Goal: Task Accomplishment & Management: Complete application form

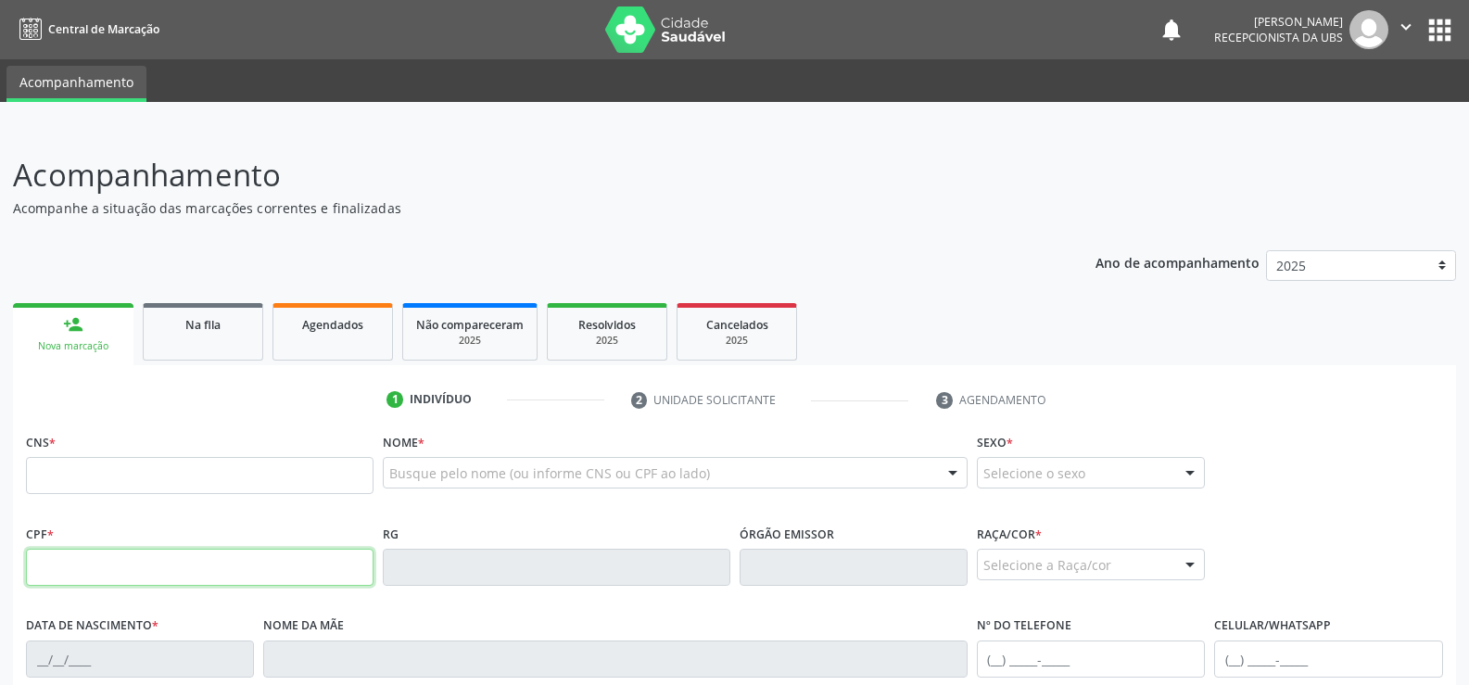
click at [69, 568] on input "text" at bounding box center [199, 567] width 347 height 37
type input "903.086.544-04"
type input "705 4034 2005 2695"
type input "[DATE]"
type input "Benedita [PERSON_NAME]"
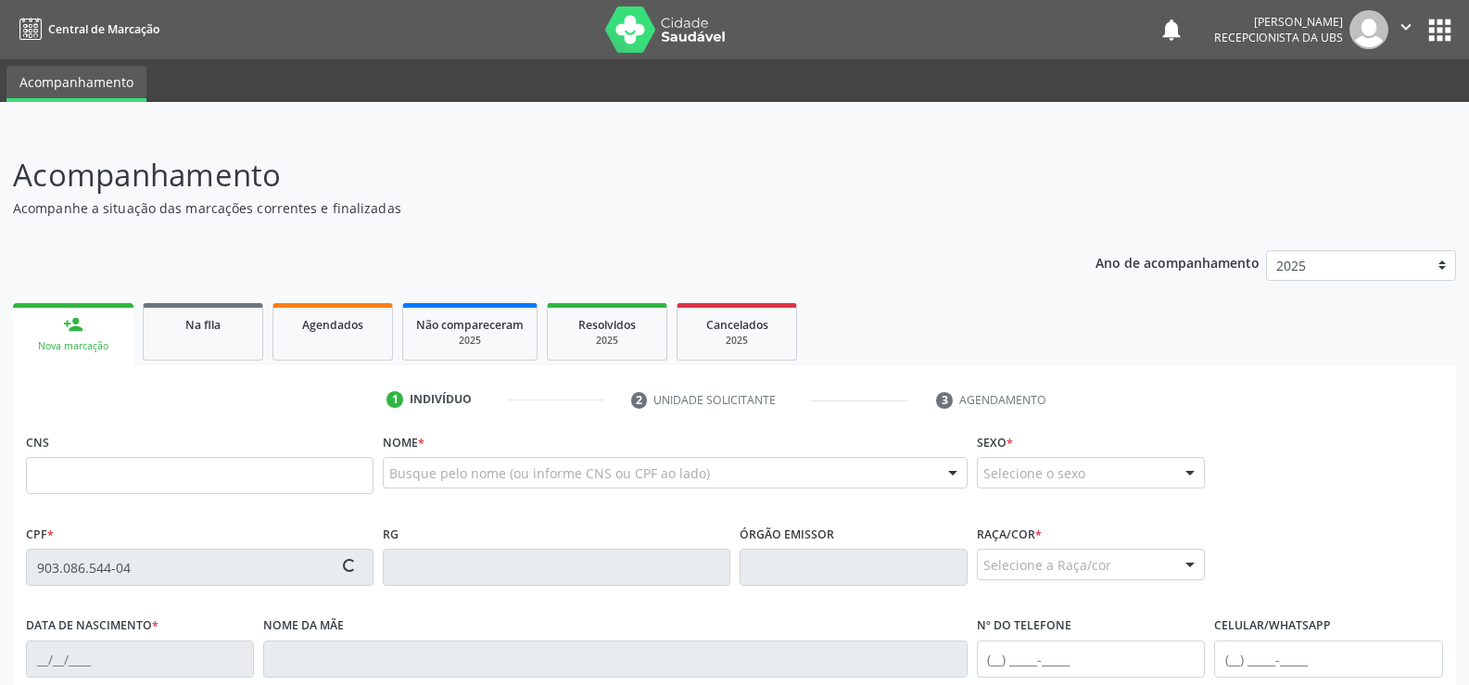
type input "[PHONE_NUMBER]"
type input "S/N"
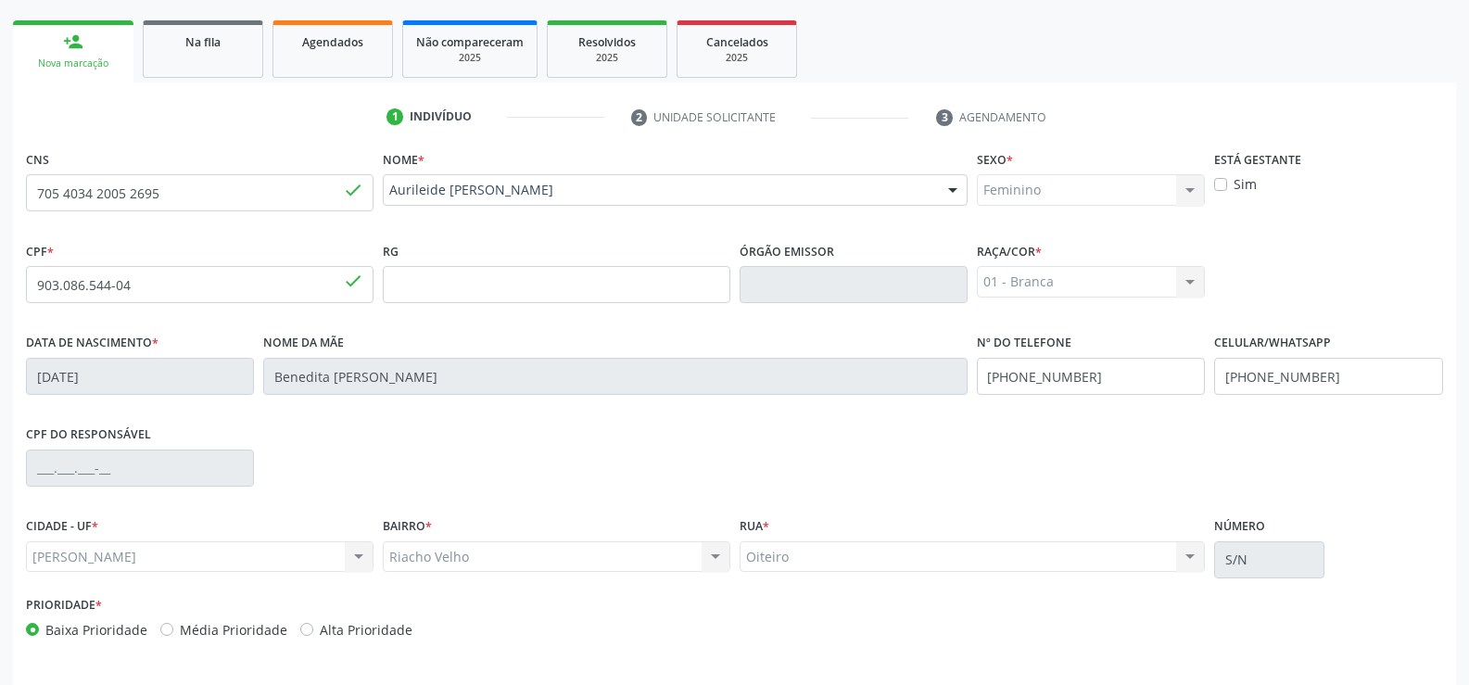
scroll to position [346, 0]
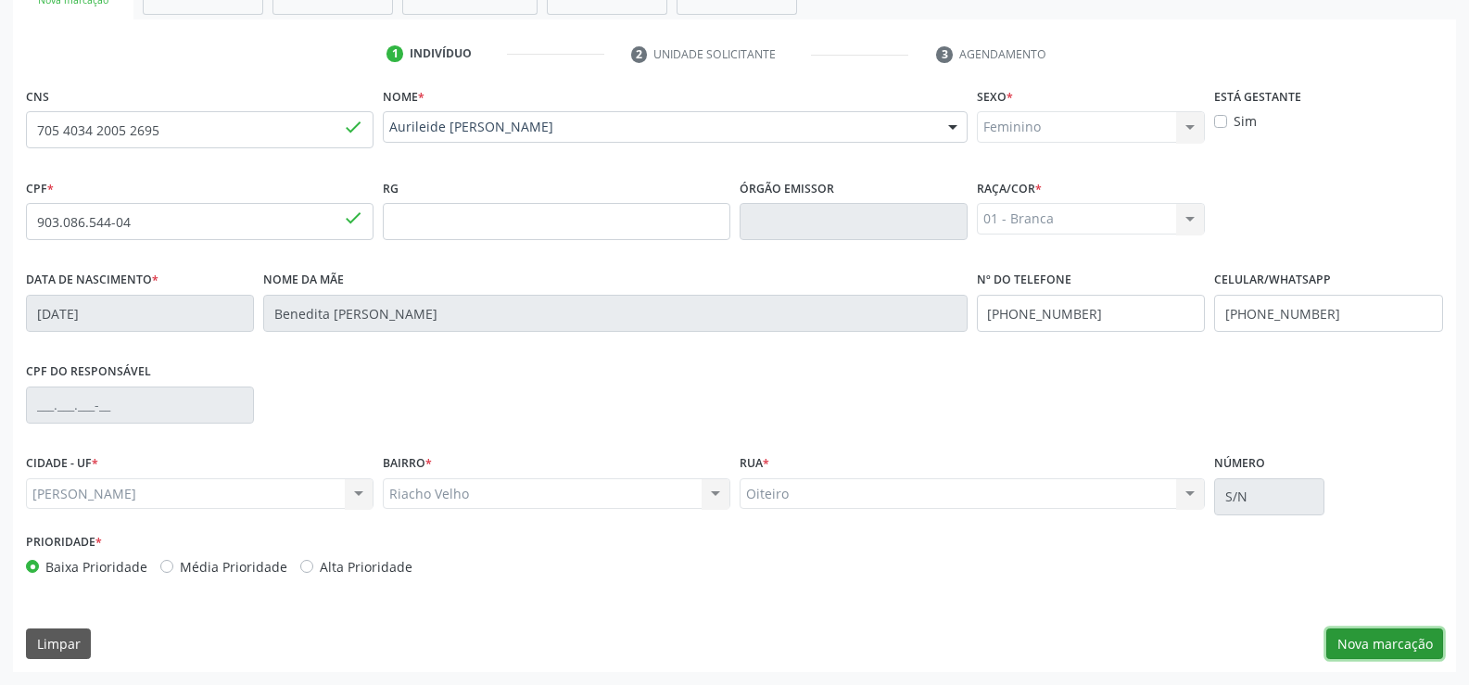
click at [1393, 653] on button "Nova marcação" at bounding box center [1384, 644] width 117 height 32
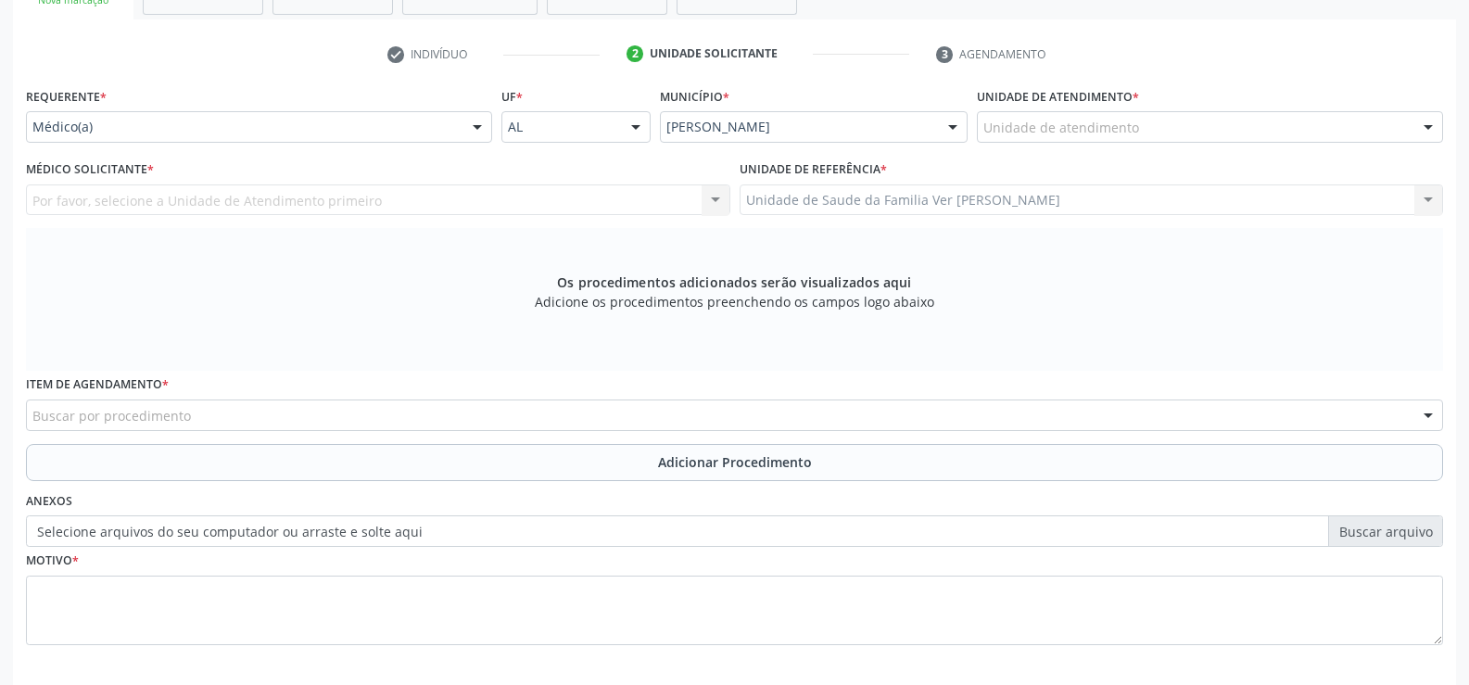
click at [475, 130] on div at bounding box center [477, 128] width 28 height 32
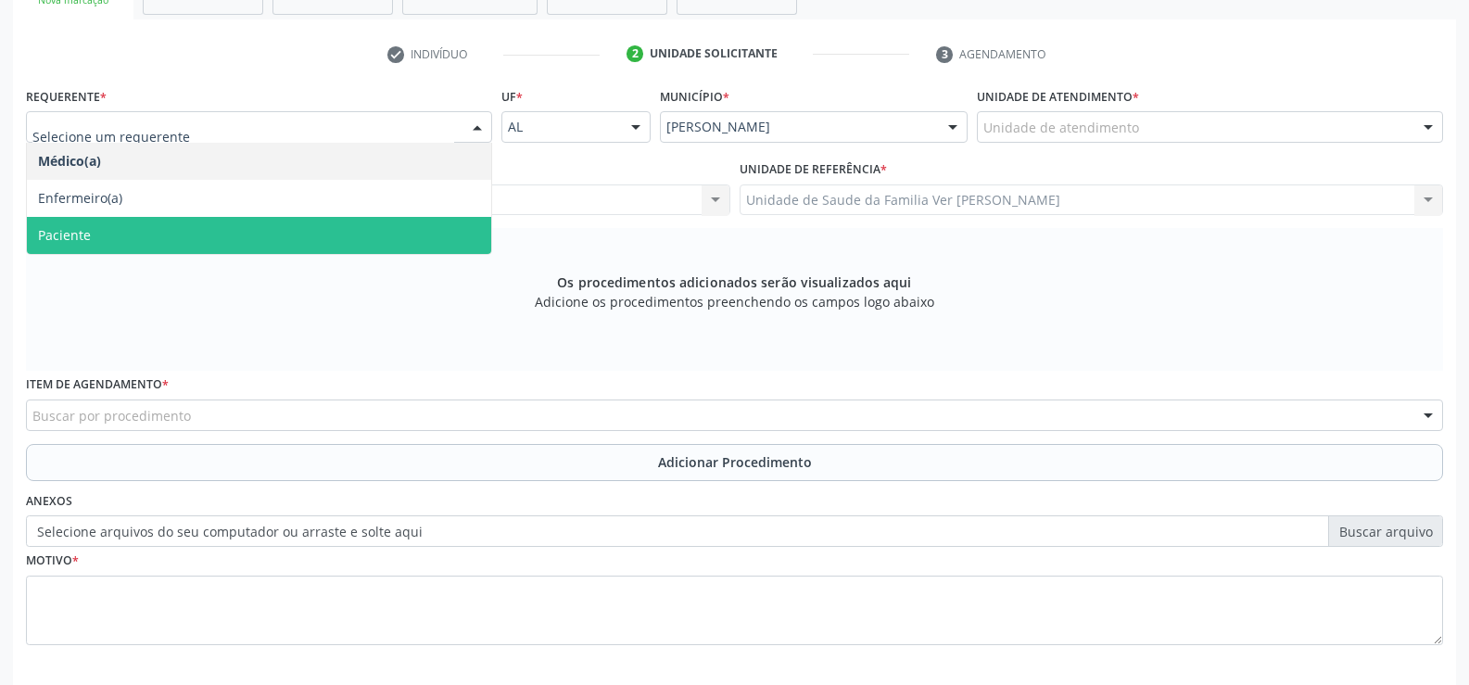
click at [336, 235] on span "Paciente" at bounding box center [259, 235] width 464 height 37
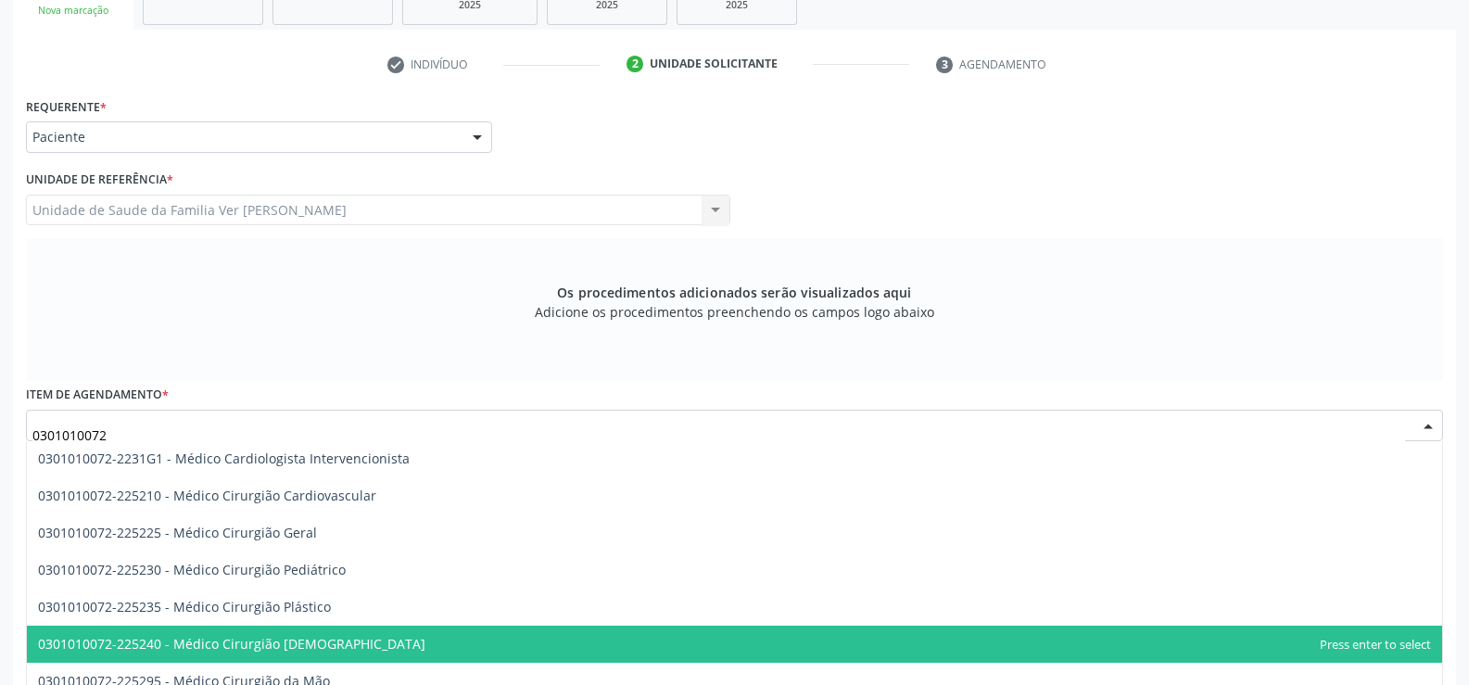
scroll to position [278, 0]
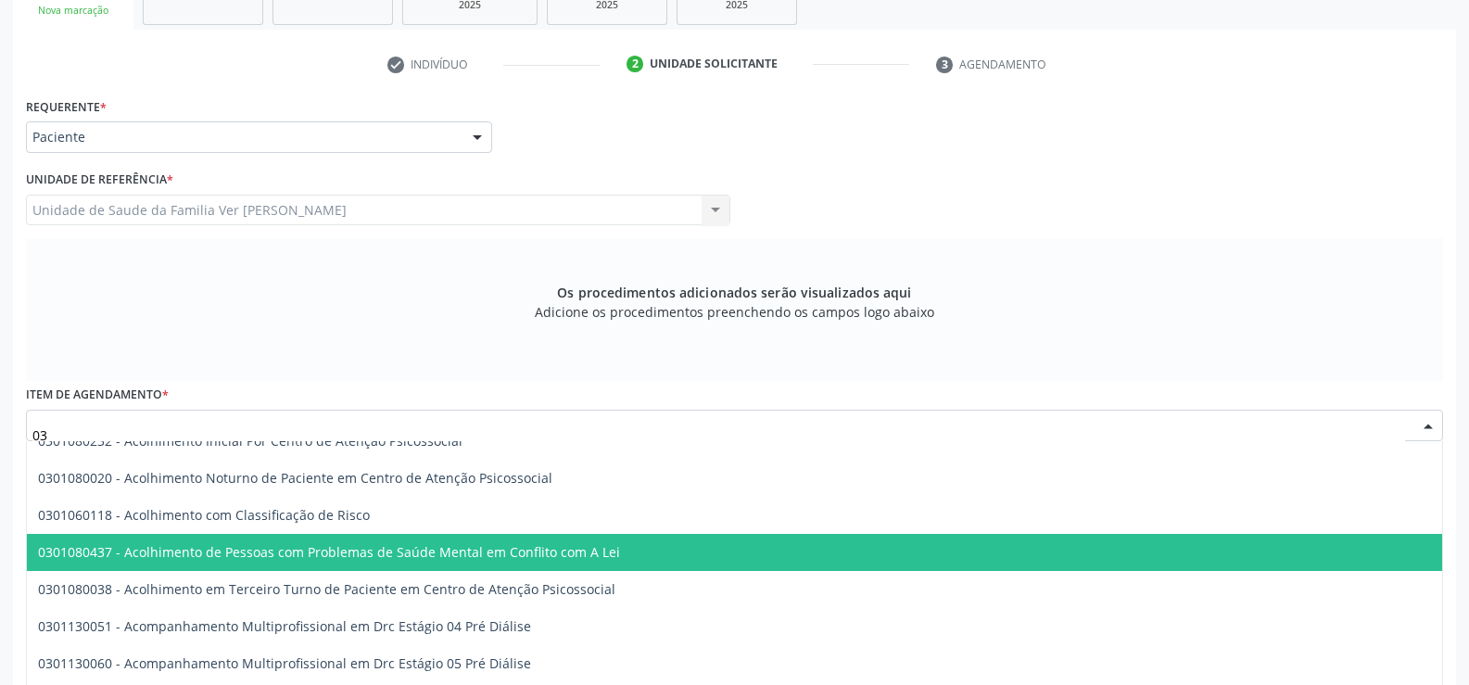
type input "0"
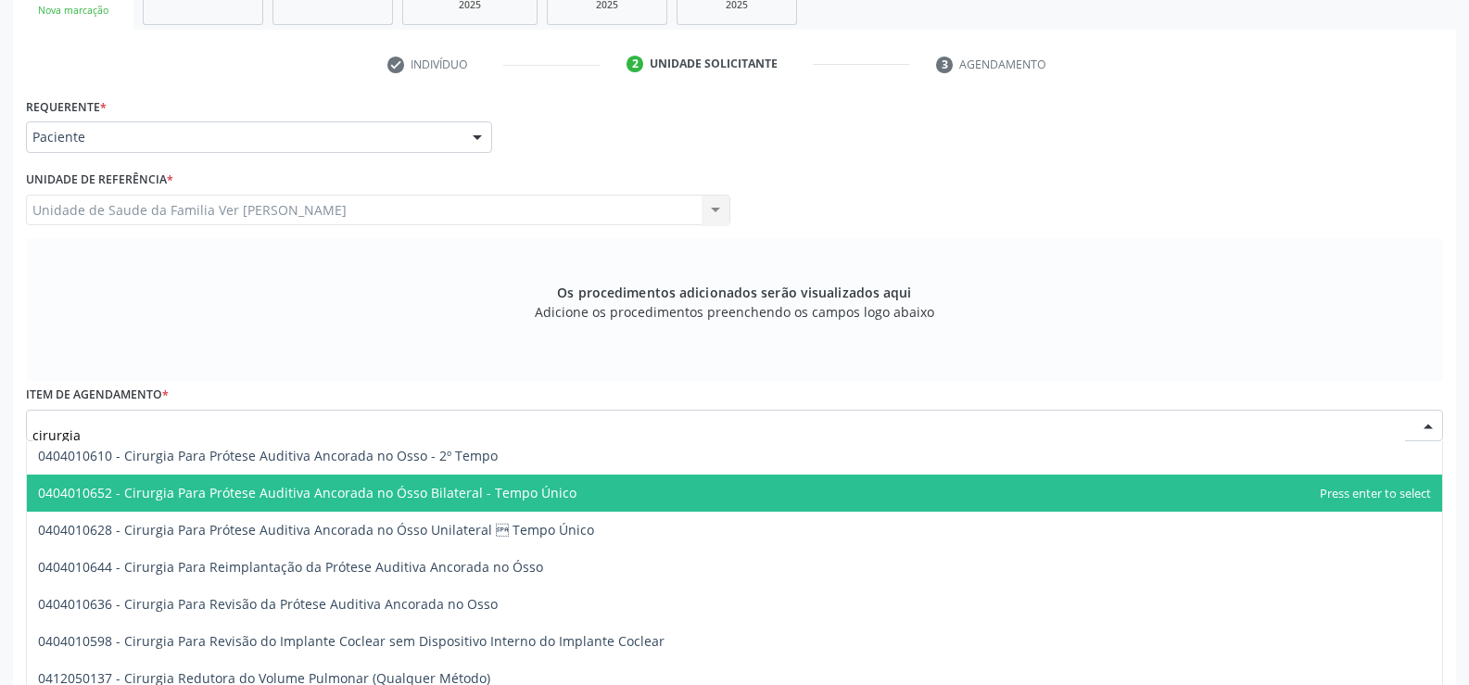
scroll to position [371, 0]
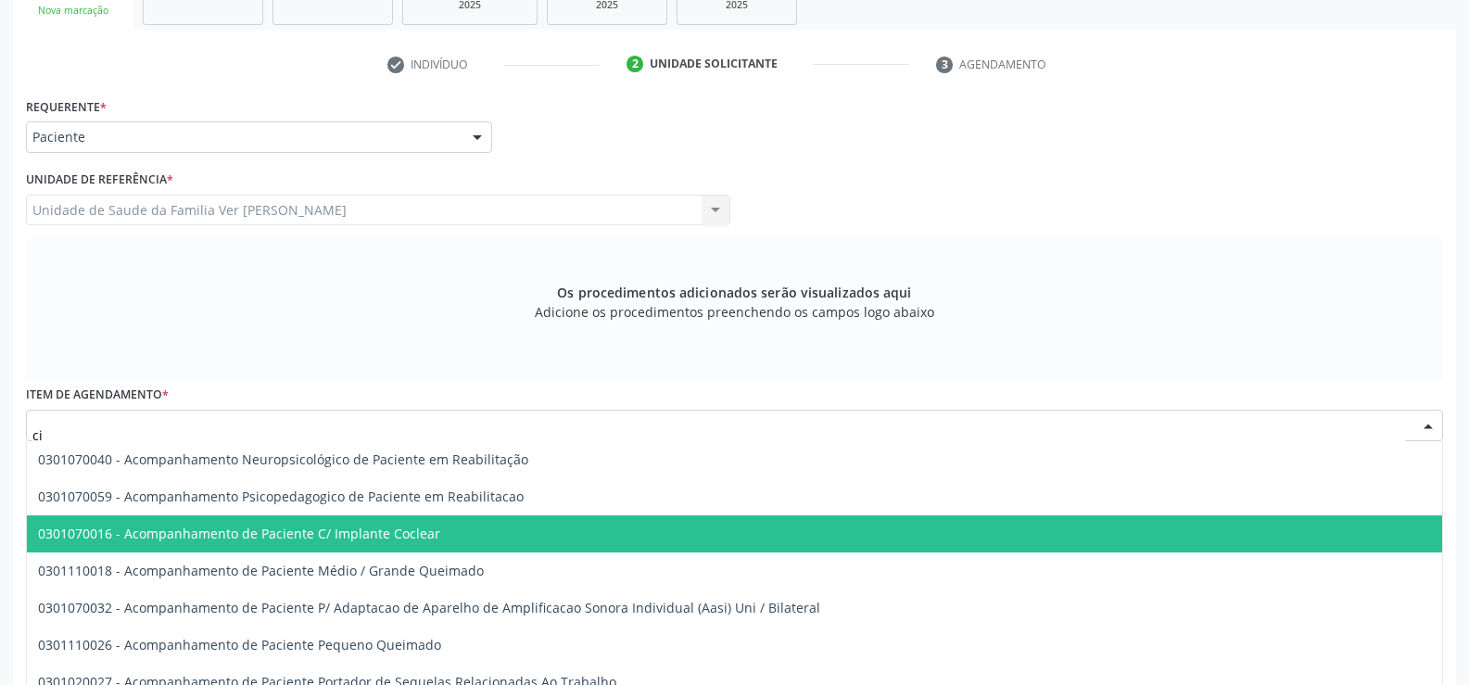
type input "c"
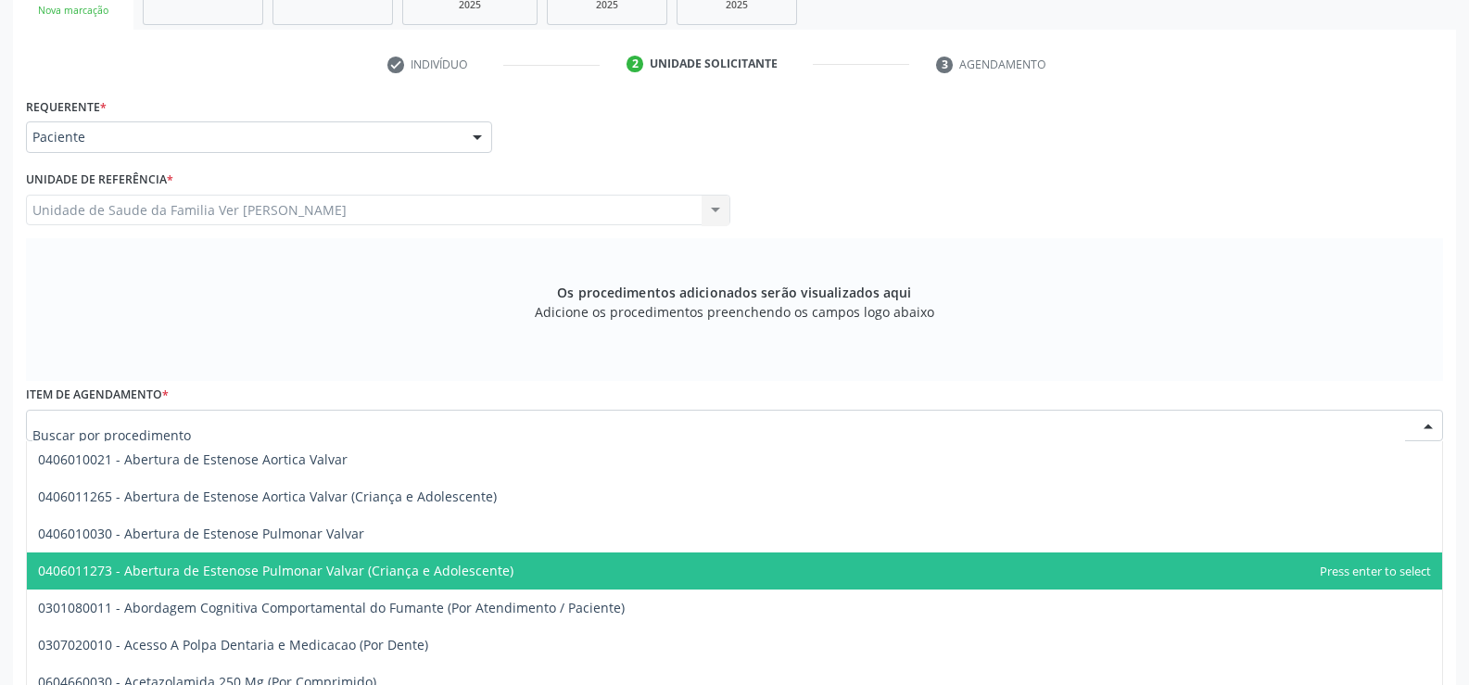
scroll to position [0, 0]
